Goal: Obtain resource: Download file/media

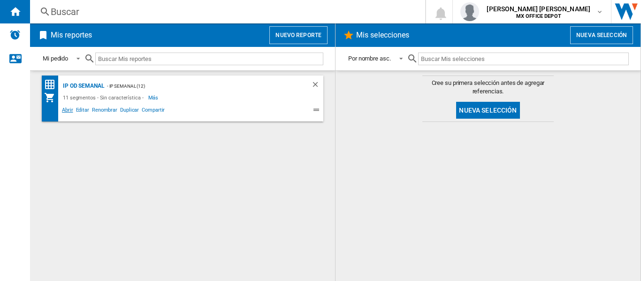
click at [66, 109] on span "Abrir" at bounding box center [68, 111] width 14 height 11
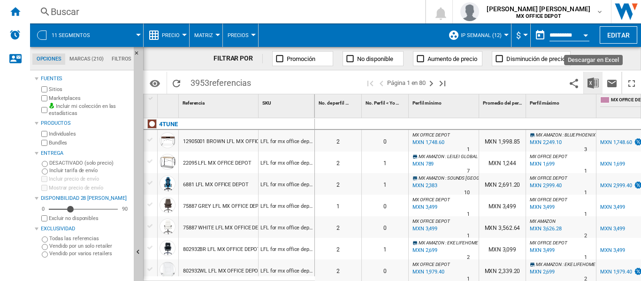
click at [597, 86] on img "Descargar en Excel" at bounding box center [593, 82] width 11 height 11
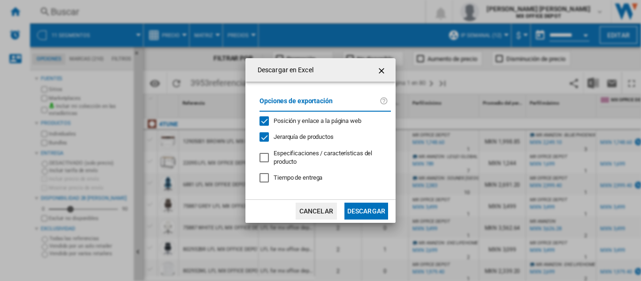
click at [337, 139] on md-checkbox "Jerarquía de productos" at bounding box center [322, 137] width 124 height 9
click at [374, 211] on button "Descargar" at bounding box center [367, 211] width 44 height 17
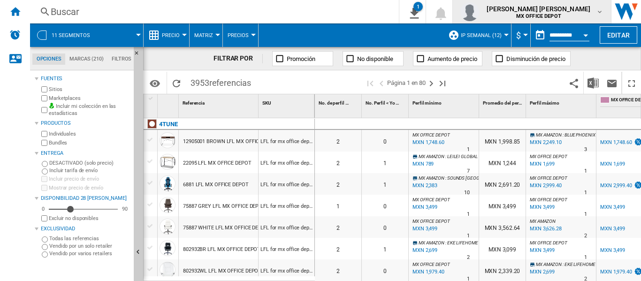
click at [585, 12] on span "[PERSON_NAME] [PERSON_NAME]" at bounding box center [539, 8] width 104 height 9
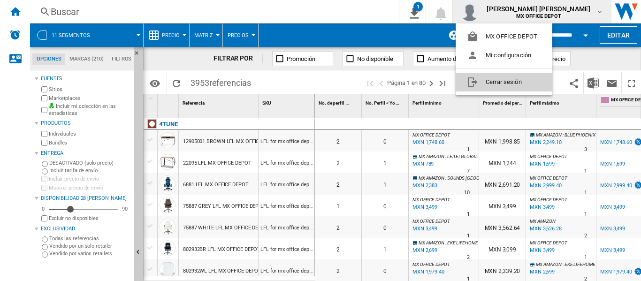
click at [533, 81] on button "Cerrar sesión" at bounding box center [504, 82] width 97 height 19
